Goal: Navigation & Orientation: Find specific page/section

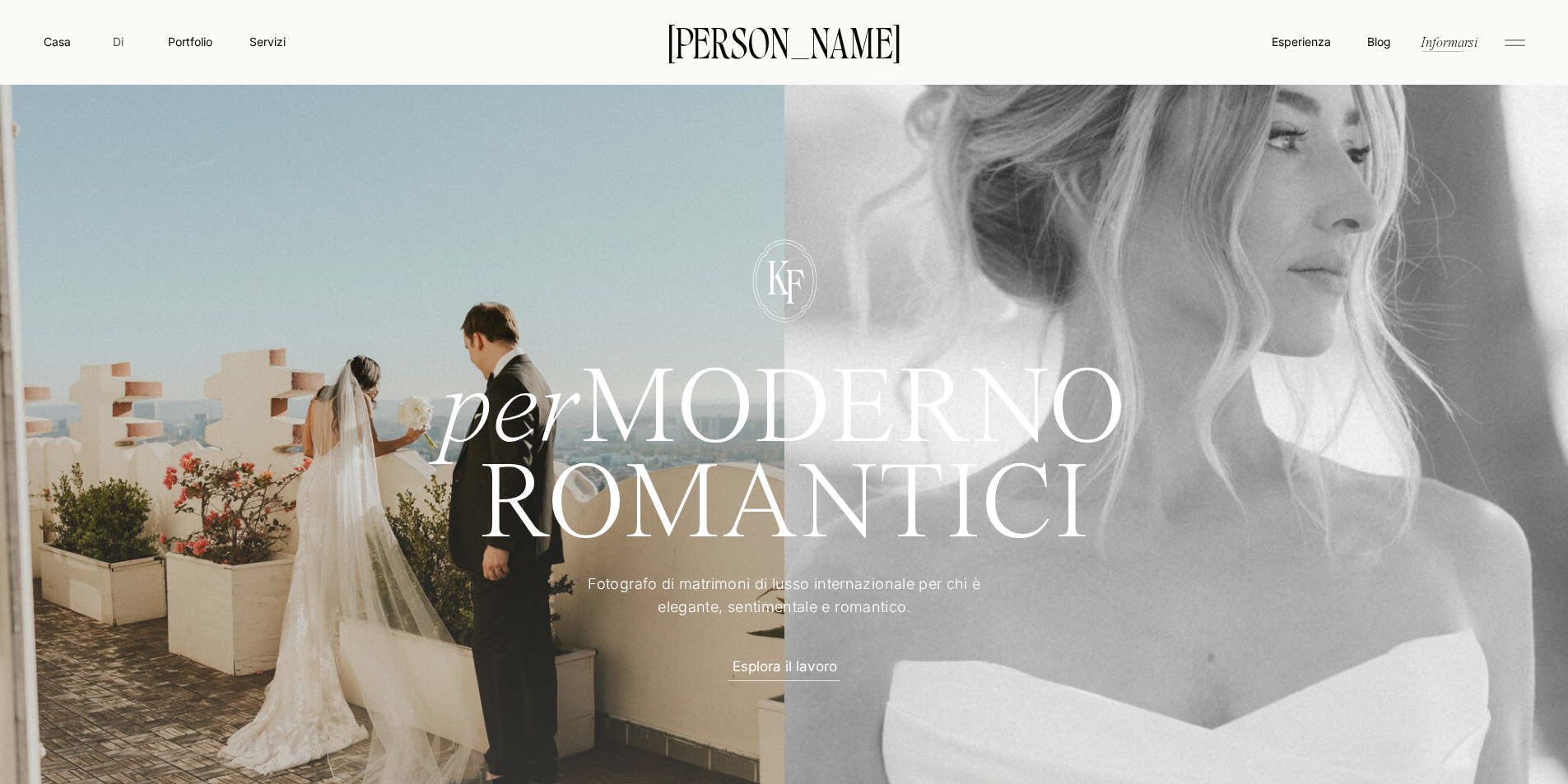
click at [116, 41] on font "Di" at bounding box center [118, 41] width 10 height 14
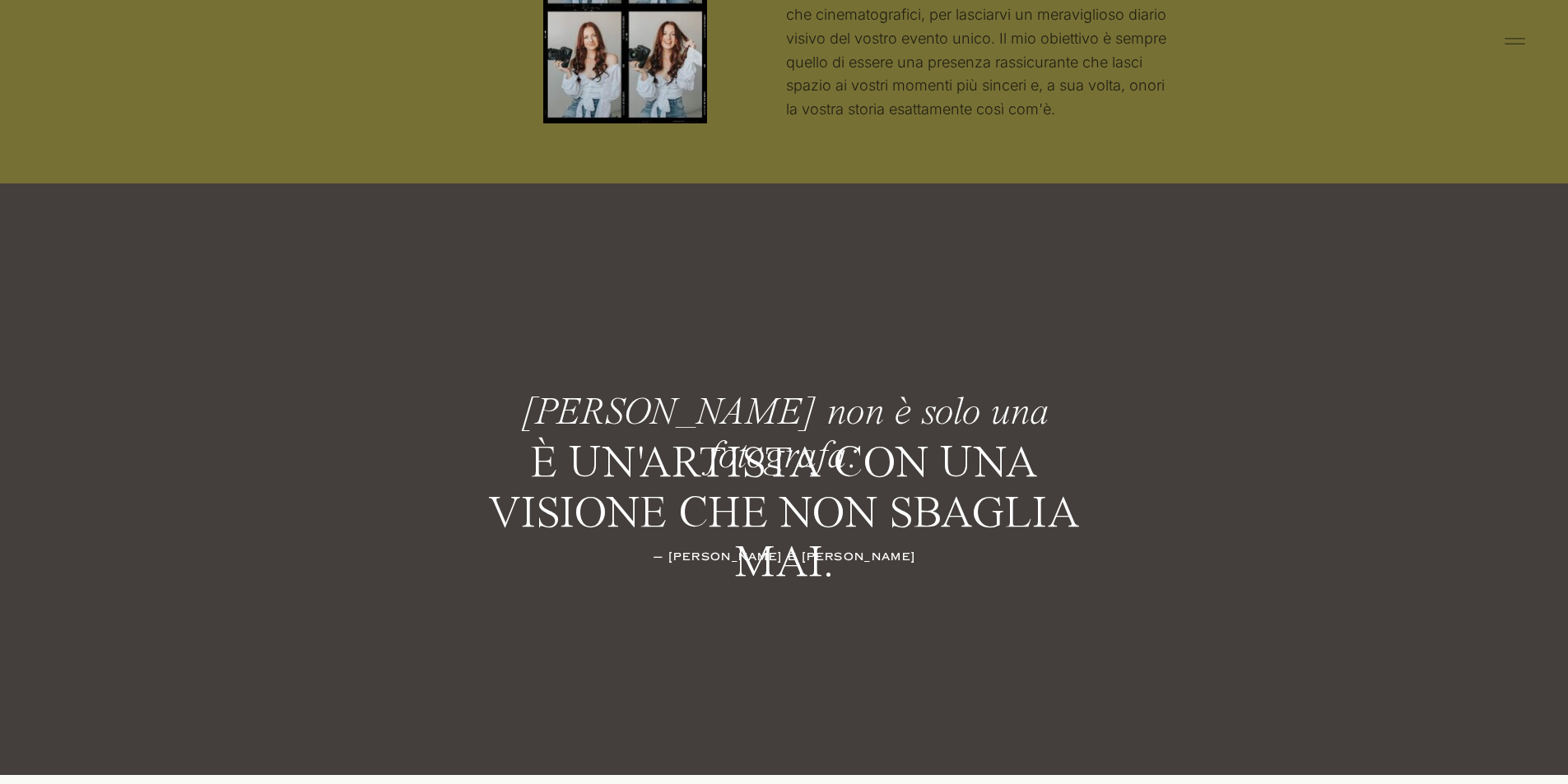
scroll to position [2305, 0]
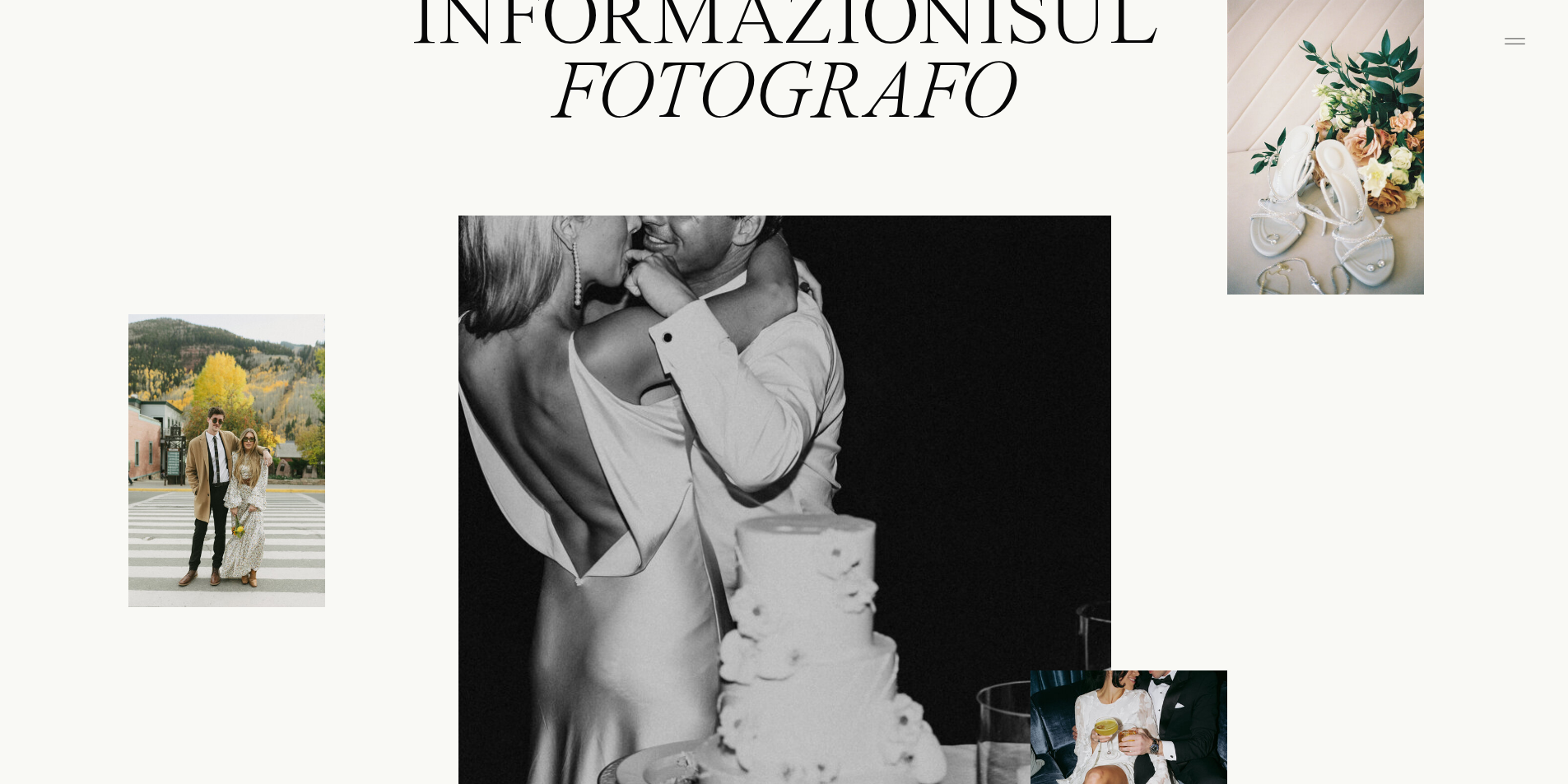
scroll to position [0, 0]
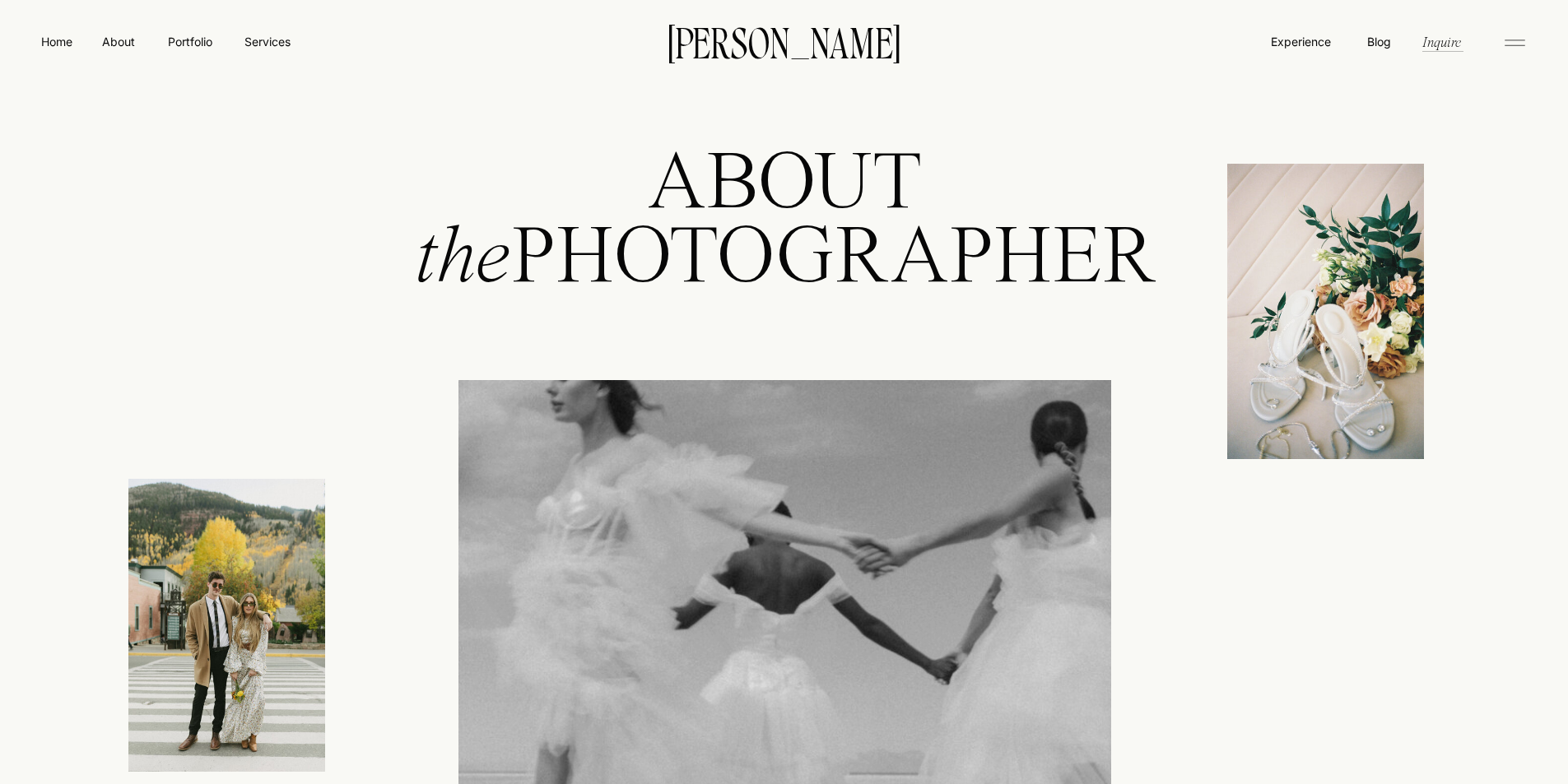
click at [57, 45] on nav "Home" at bounding box center [56, 41] width 37 height 17
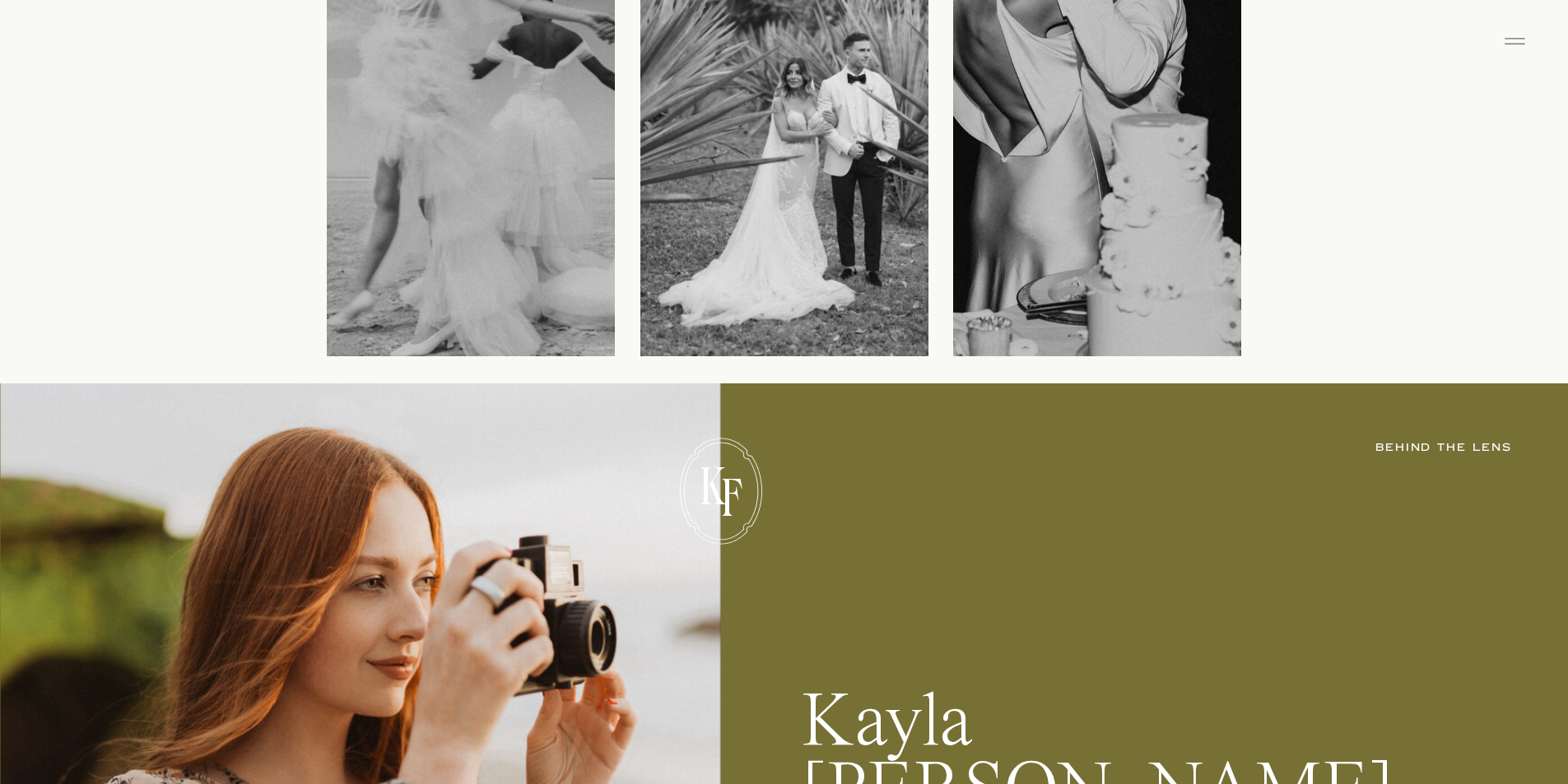
scroll to position [2552, 0]
